Goal: Manage account settings

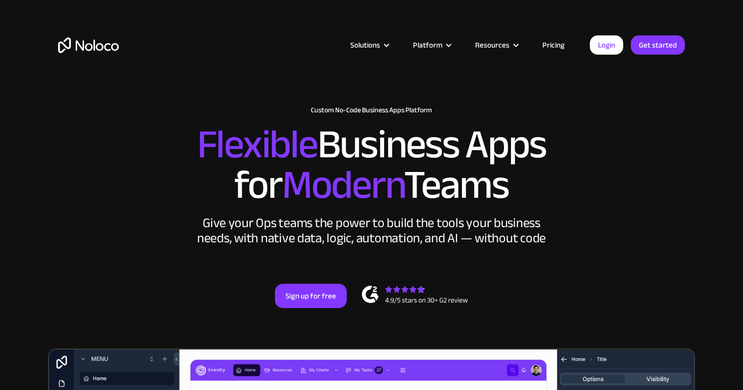
click at [614, 43] on link "Login" at bounding box center [606, 44] width 33 height 19
click at [596, 46] on link "Login" at bounding box center [606, 44] width 33 height 19
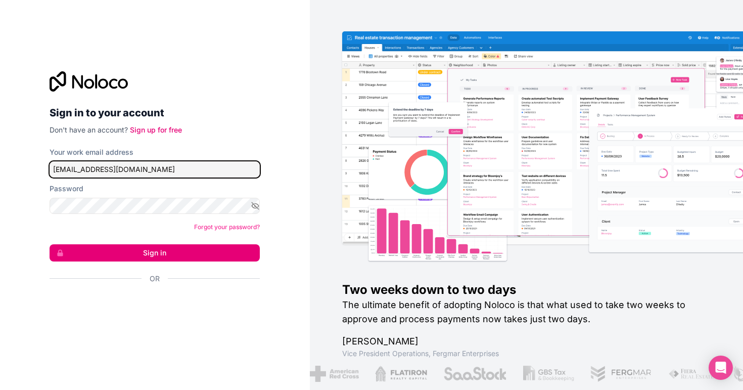
type input "info@smarvo.de"
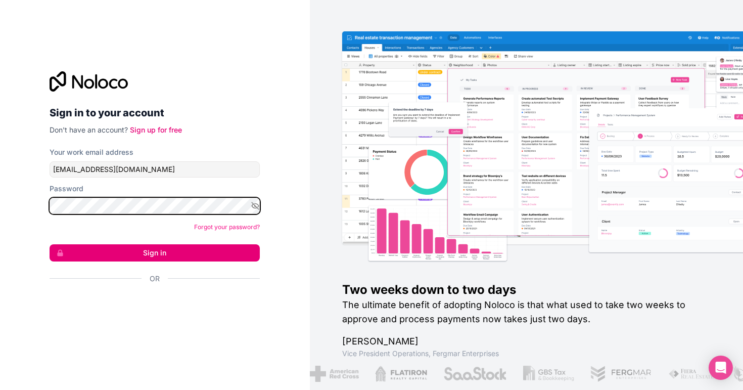
click at [155, 252] on button "Sign in" at bounding box center [155, 252] width 210 height 17
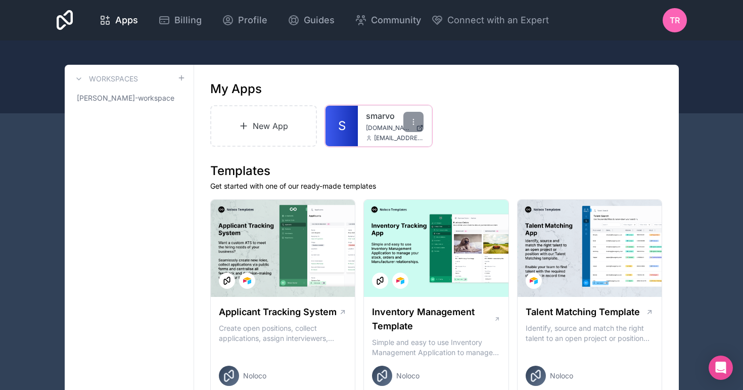
click at [366, 116] on link "smarvo" at bounding box center [395, 116] width 58 height 12
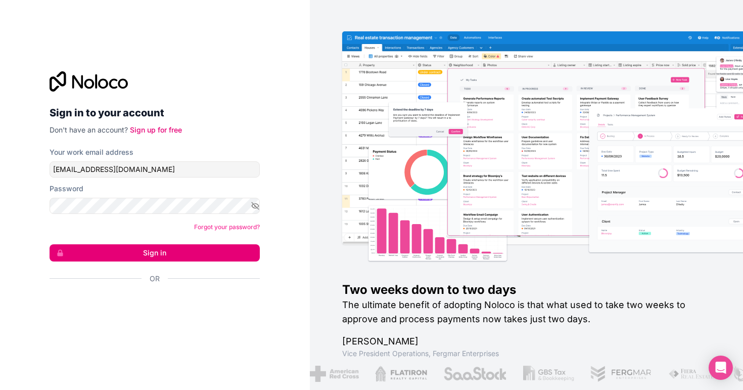
type input "[EMAIL_ADDRESS][DOMAIN_NAME]"
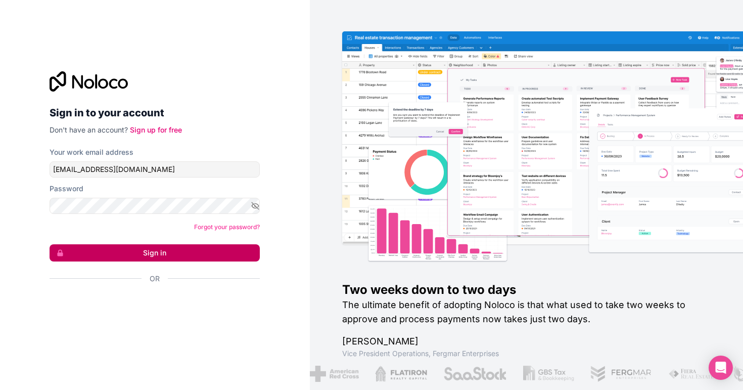
click at [119, 258] on button "Sign in" at bounding box center [155, 252] width 210 height 17
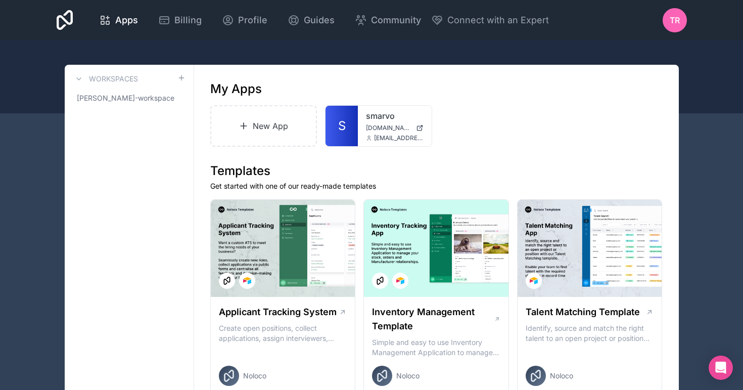
click at [674, 17] on span "TR" at bounding box center [675, 20] width 10 height 12
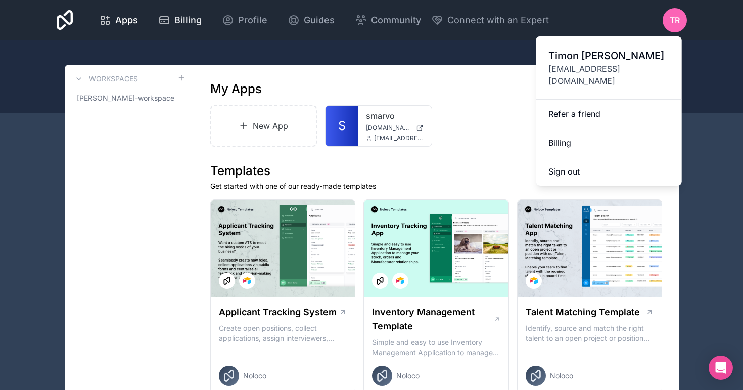
click at [202, 20] on span "Billing" at bounding box center [187, 20] width 27 height 14
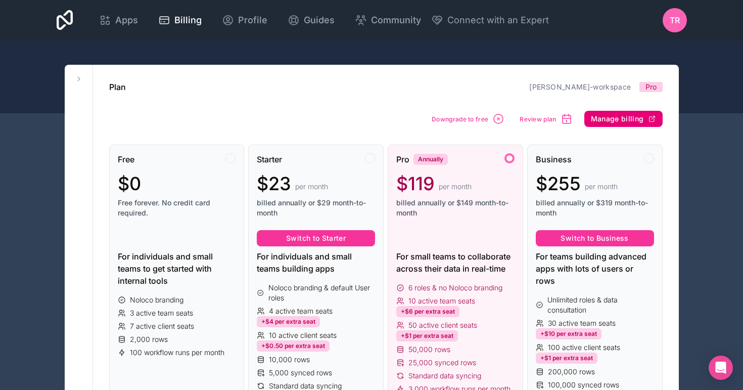
click at [613, 119] on span "Manage billing" at bounding box center [617, 118] width 53 height 9
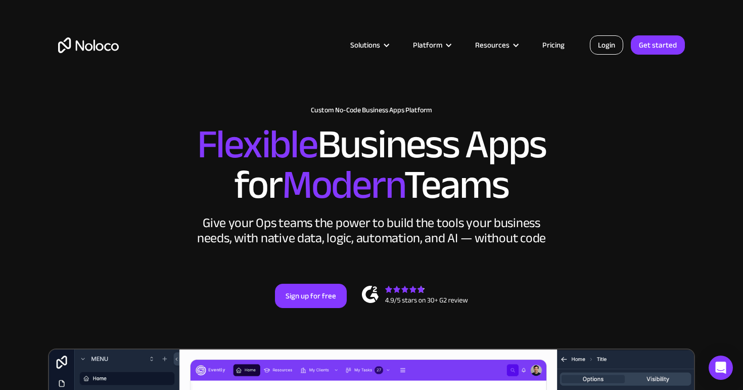
click at [610, 44] on link "Login" at bounding box center [606, 44] width 33 height 19
